Goal: Check status: Check status

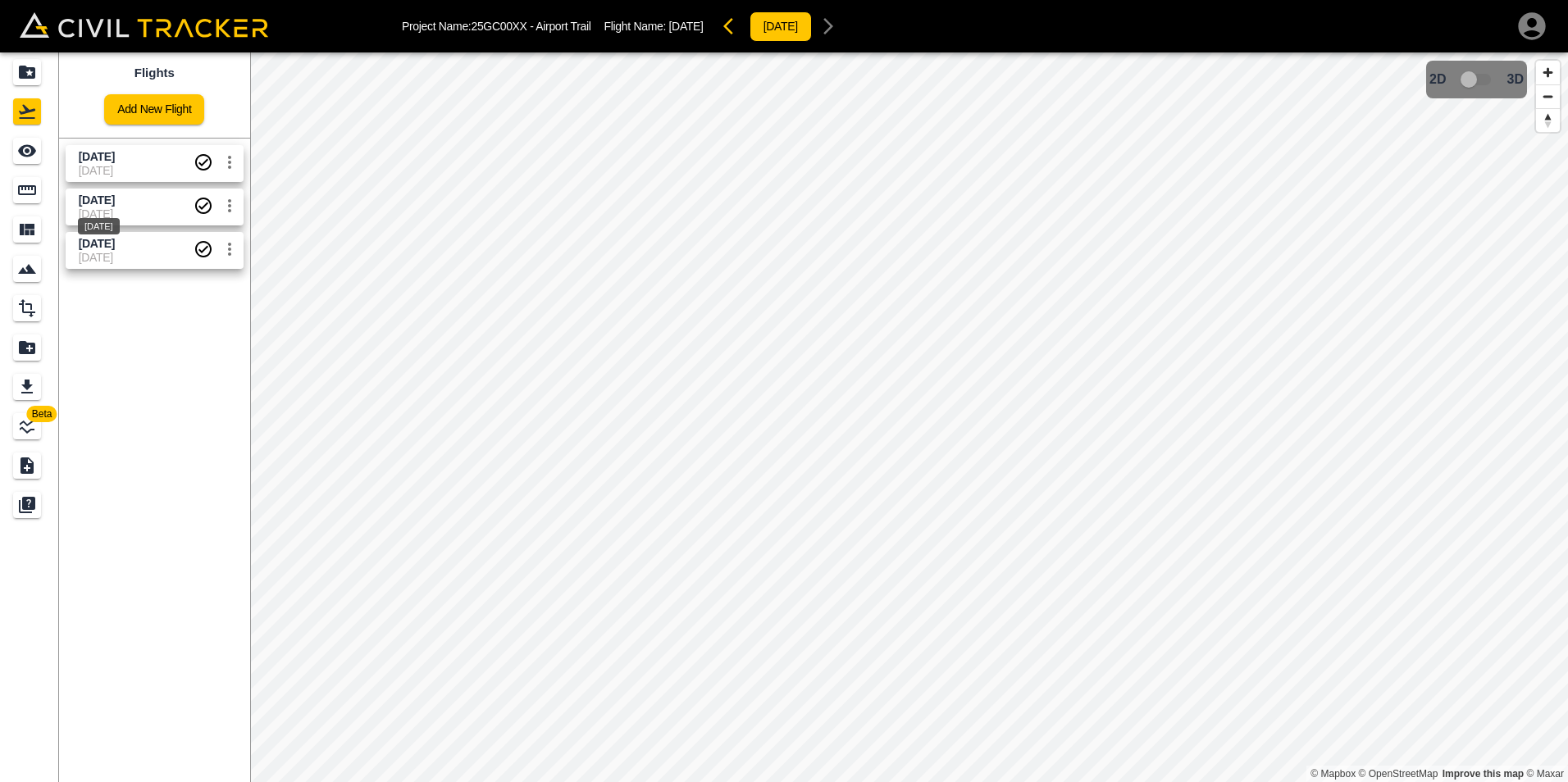
click at [115, 203] on span "[DATE]" at bounding box center [97, 199] width 36 height 13
drag, startPoint x: 1467, startPoint y: 85, endPoint x: 1500, endPoint y: 88, distance: 33.1
click at [1500, 88] on div "2D 3D" at bounding box center [1476, 80] width 95 height 31
click at [1487, 79] on input "checkbox" at bounding box center [1469, 80] width 94 height 31
click at [136, 172] on span "[DATE]" at bounding box center [137, 170] width 115 height 13
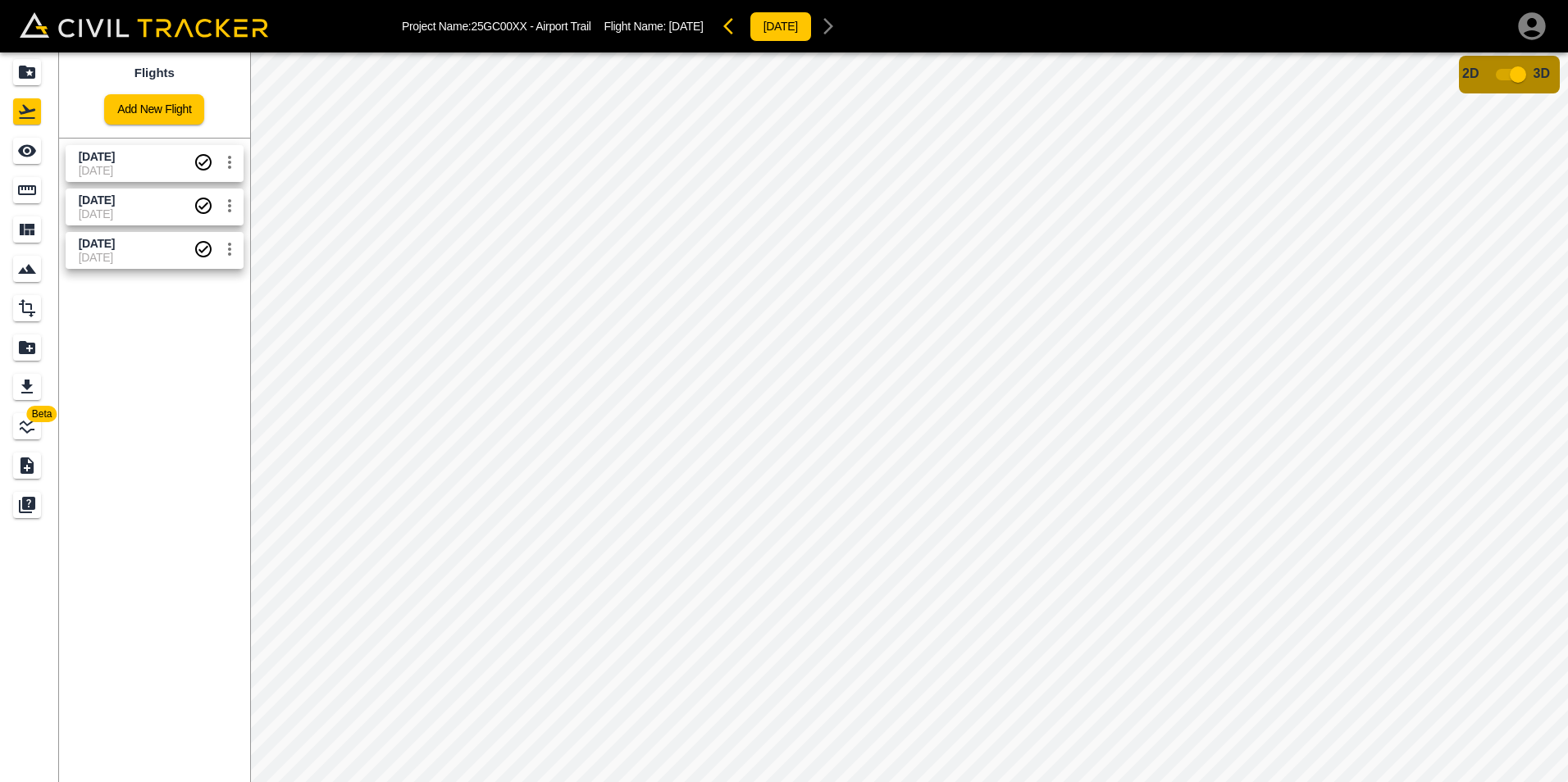
click at [1494, 77] on input "checkbox" at bounding box center [1518, 74] width 94 height 31
